Goal: Information Seeking & Learning: Learn about a topic

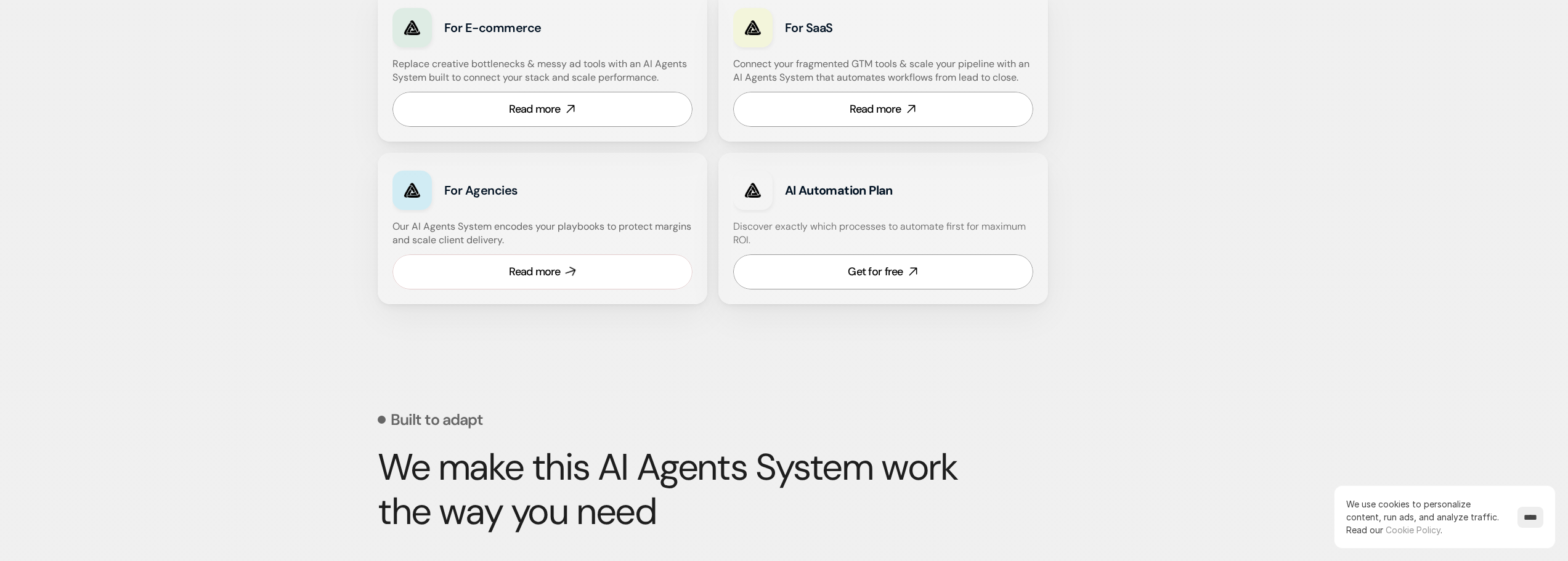
scroll to position [800, 0]
click at [571, 273] on icon at bounding box center [570, 271] width 14 height 14
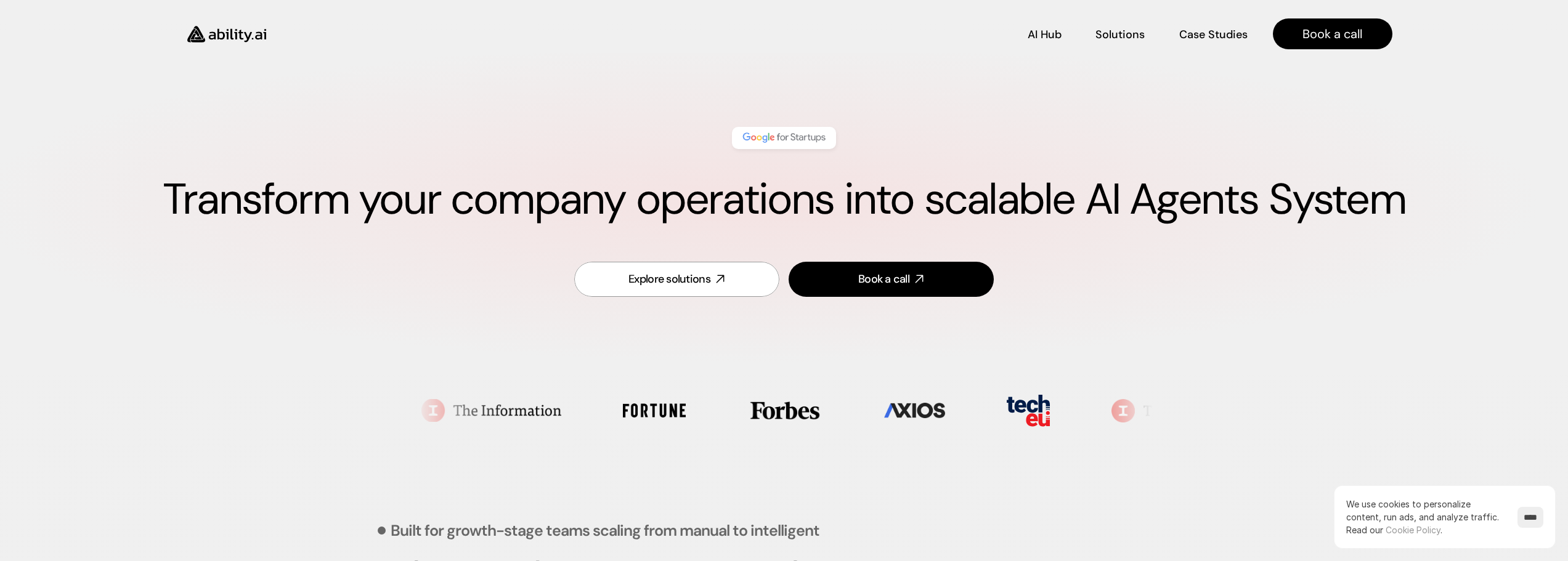
scroll to position [0, 0]
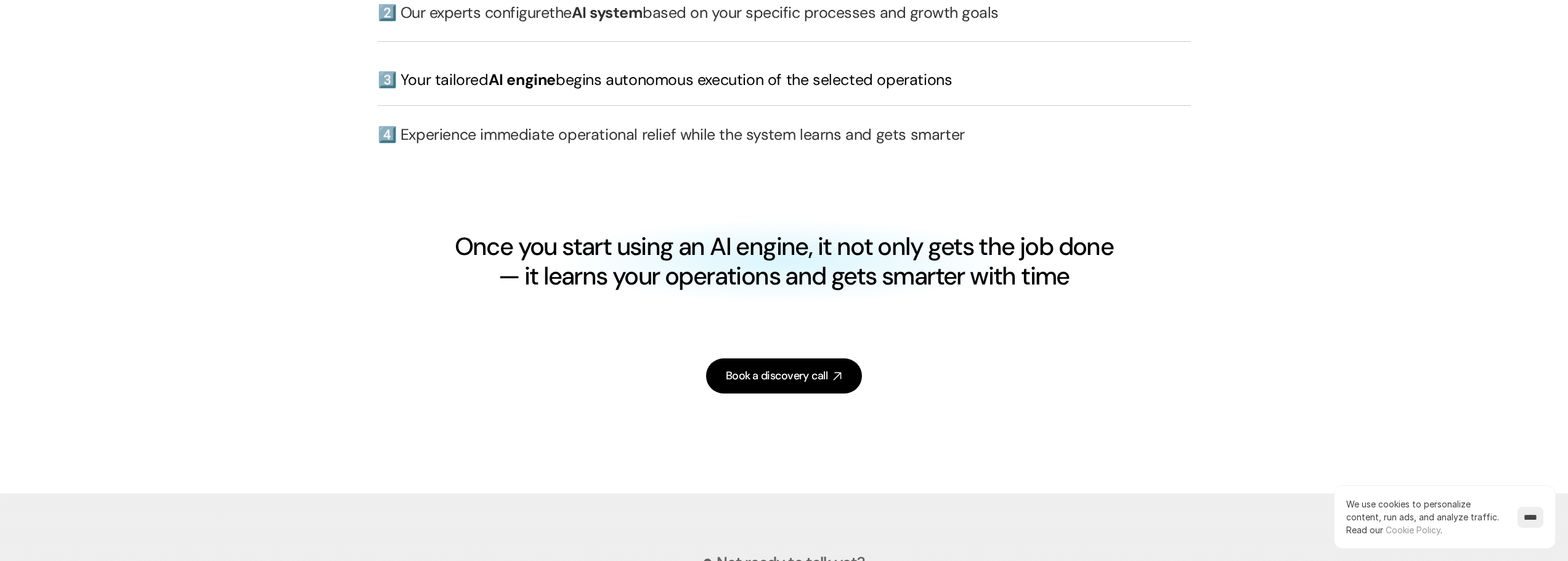
scroll to position [3201, 0]
